Goal: Information Seeking & Learning: Learn about a topic

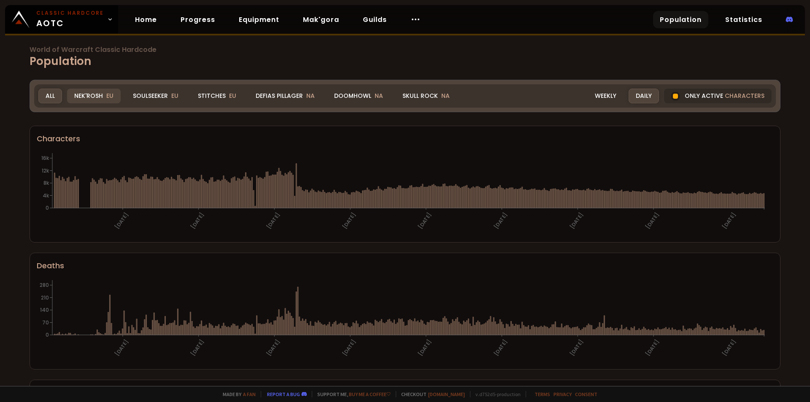
click at [93, 99] on div "Nek'Rosh EU" at bounding box center [94, 96] width 54 height 15
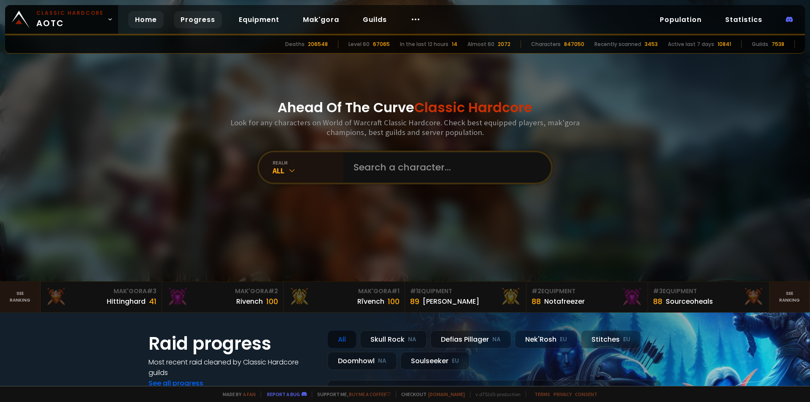
click at [195, 19] on link "Progress" at bounding box center [198, 19] width 48 height 17
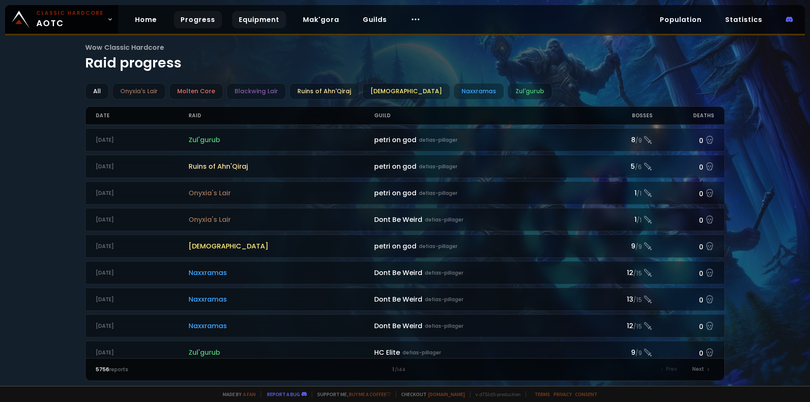
click at [256, 26] on link "Equipment" at bounding box center [259, 19] width 54 height 17
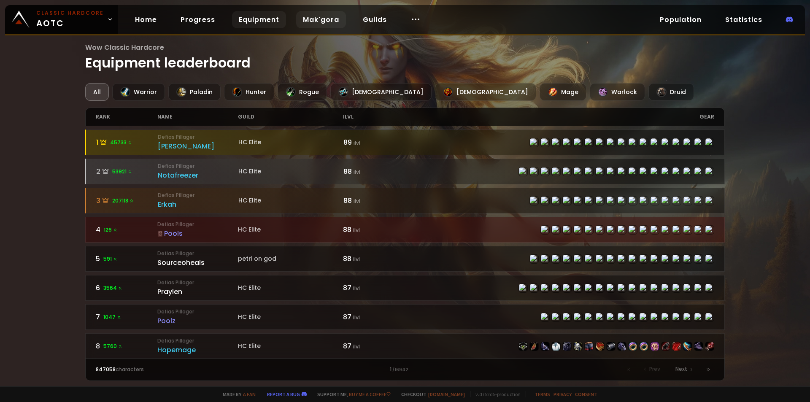
click at [308, 20] on link "Mak'gora" at bounding box center [321, 19] width 50 height 17
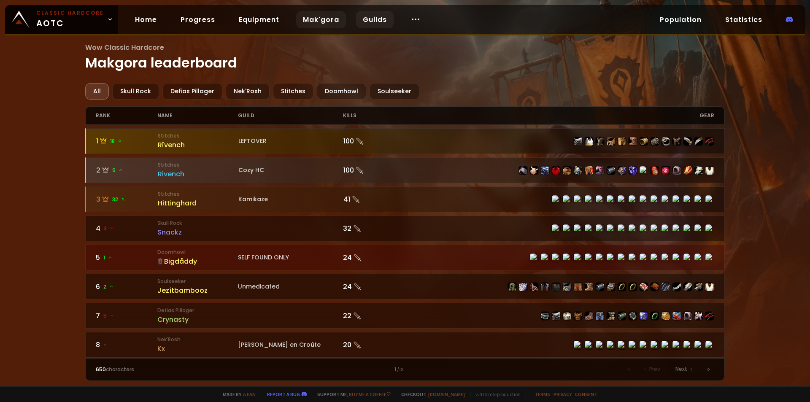
click at [376, 21] on link "Guilds" at bounding box center [375, 19] width 38 height 17
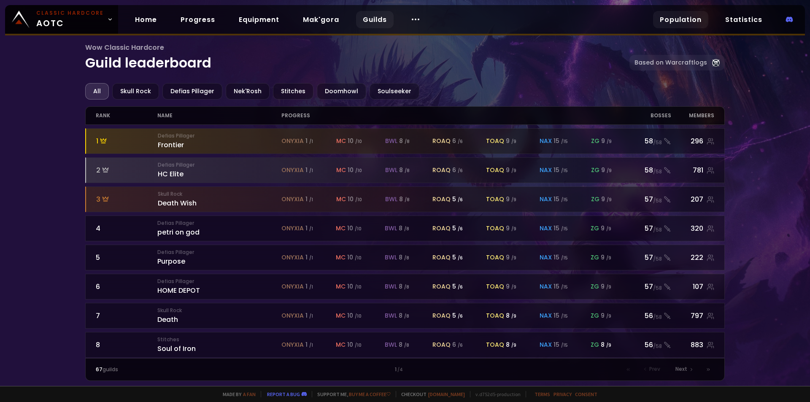
click at [684, 24] on link "Population" at bounding box center [680, 19] width 55 height 17
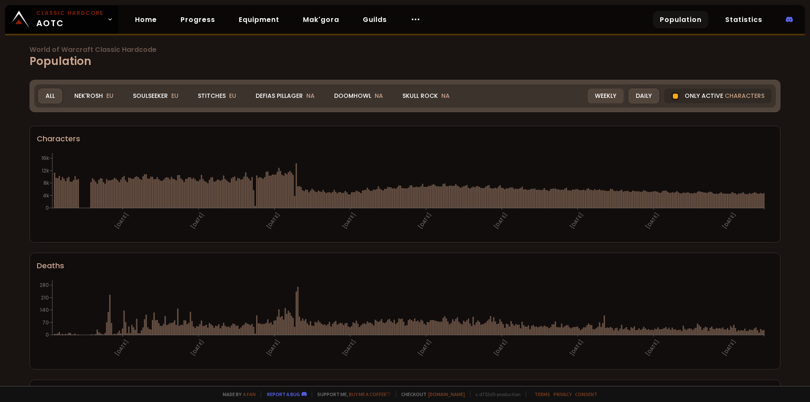
click at [604, 95] on div "Weekly" at bounding box center [606, 96] width 36 height 15
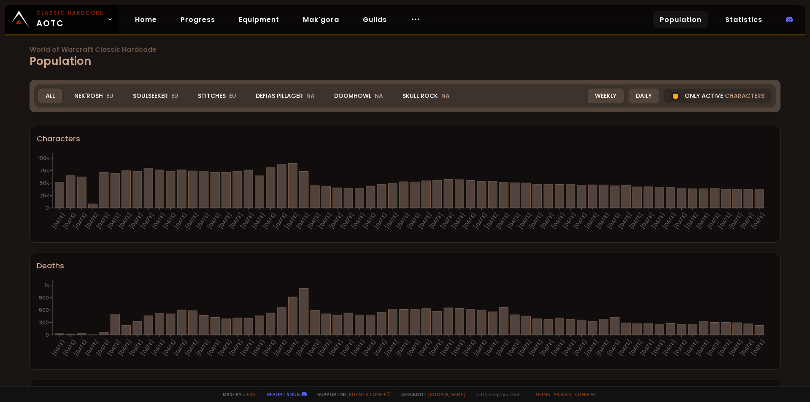
click at [642, 94] on div "Daily" at bounding box center [643, 96] width 30 height 15
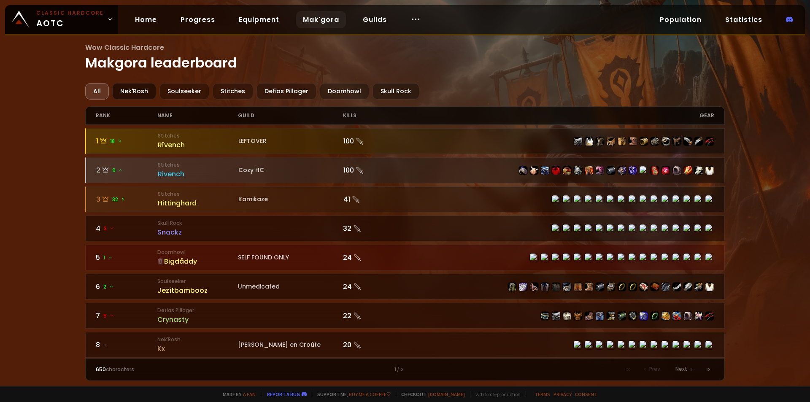
click at [124, 92] on div "Nek'Rosh" at bounding box center [134, 91] width 44 height 16
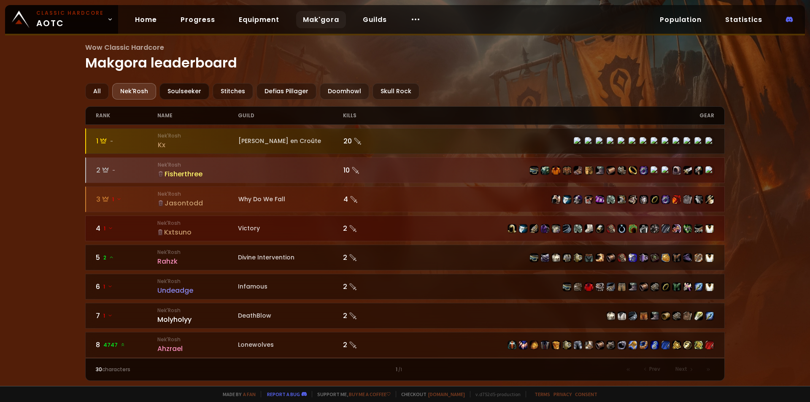
click at [184, 91] on div "Soulseeker" at bounding box center [184, 91] width 50 height 16
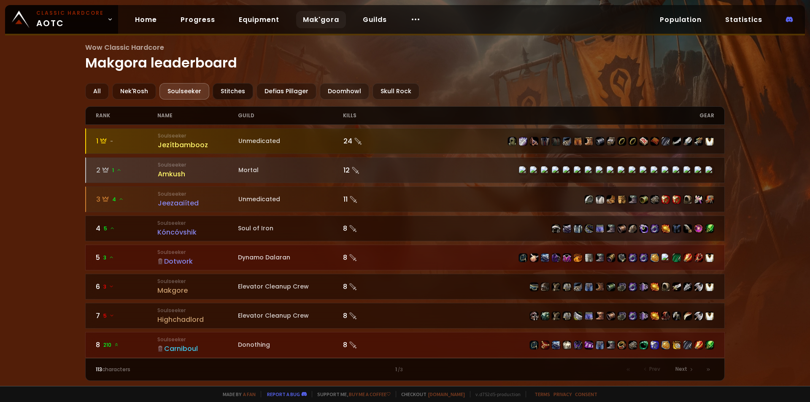
click at [229, 92] on div "Stitches" at bounding box center [233, 91] width 40 height 16
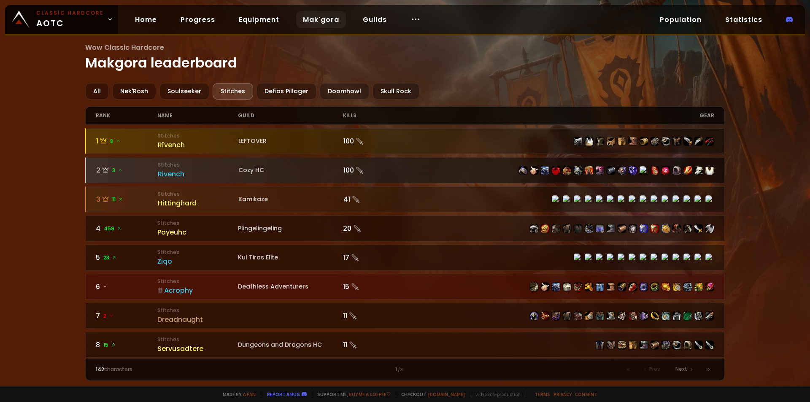
click at [170, 175] on div "Rivench" at bounding box center [198, 174] width 81 height 11
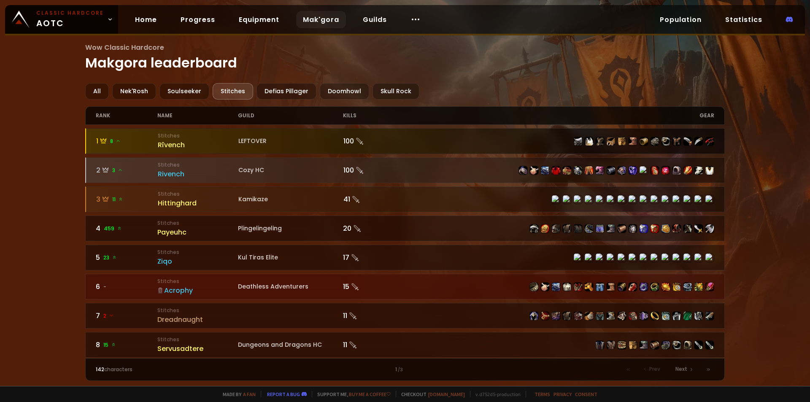
click at [154, 144] on div "1 8" at bounding box center [127, 141] width 62 height 11
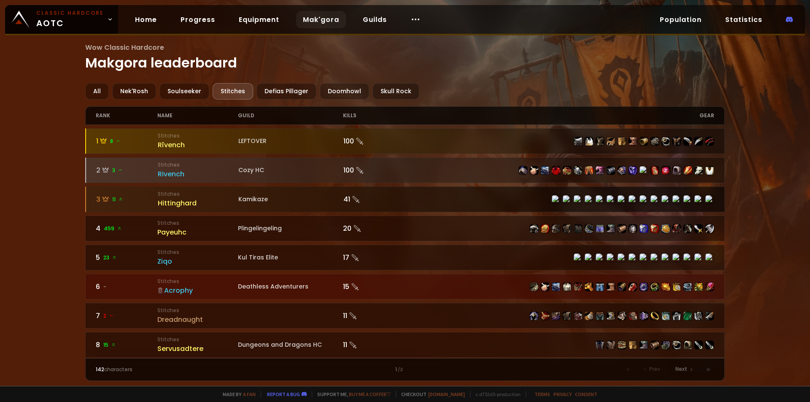
click at [167, 200] on div "Hittinghard" at bounding box center [198, 203] width 81 height 11
